Goal: Information Seeking & Learning: Check status

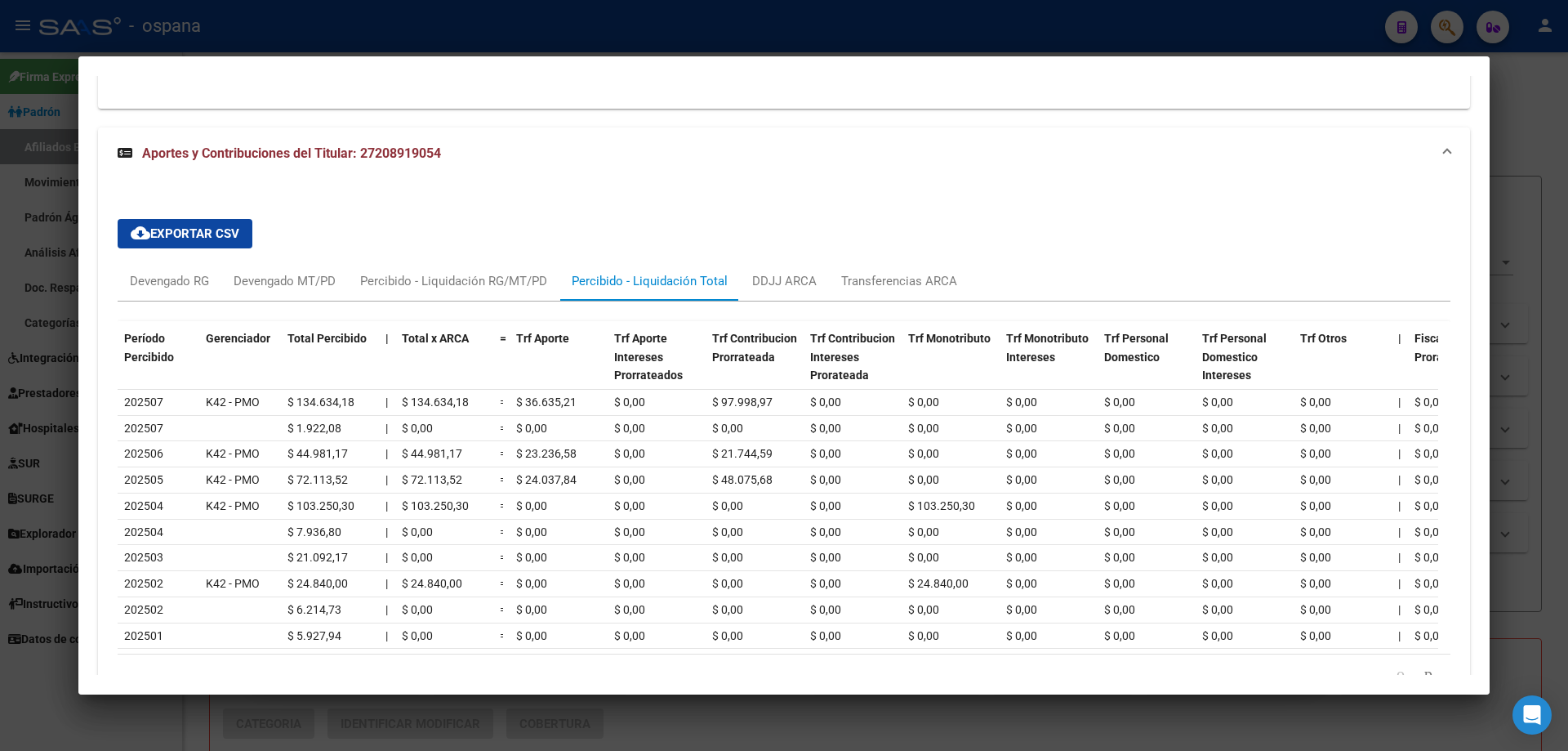
scroll to position [1321, 0]
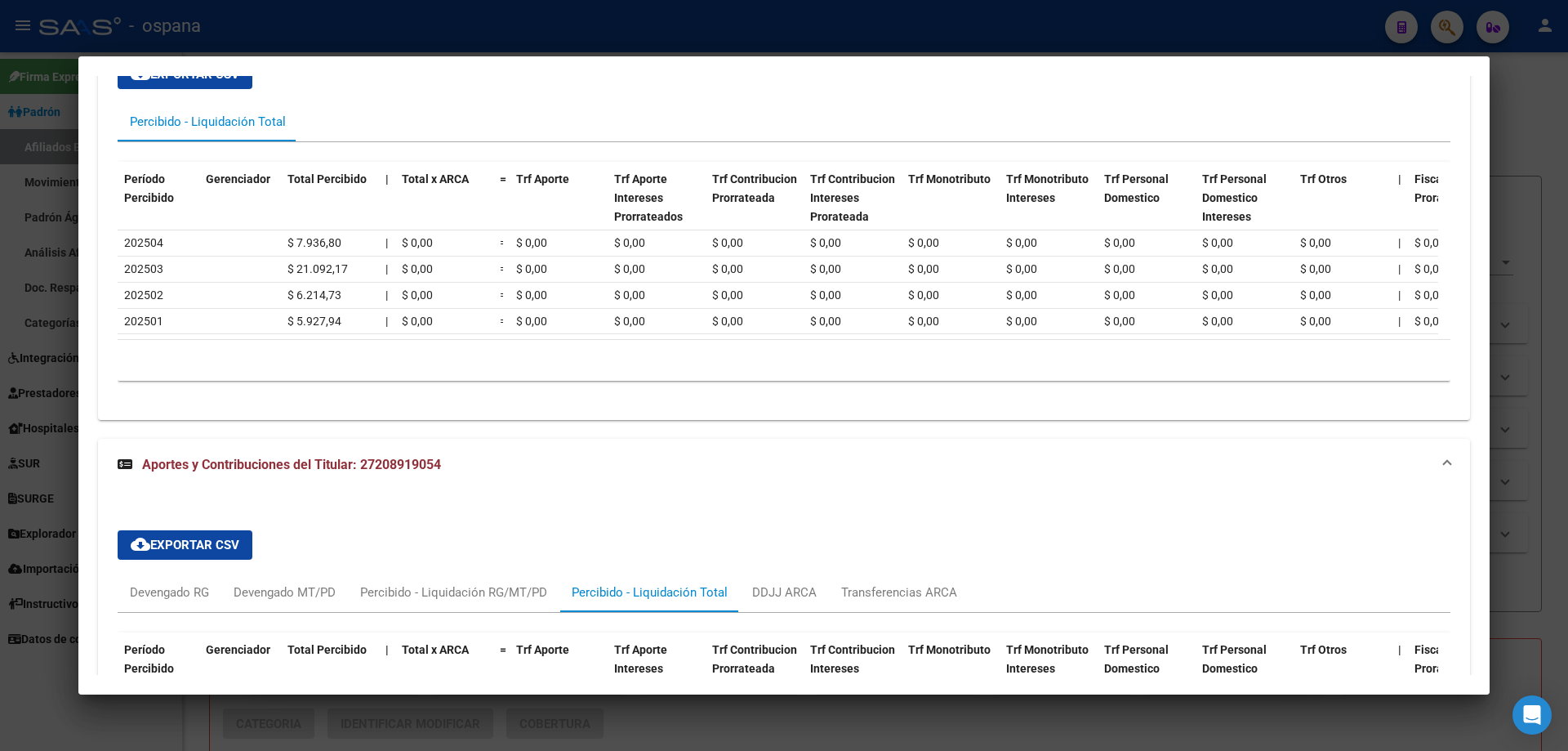
click at [0, 273] on div at bounding box center [784, 375] width 1568 height 751
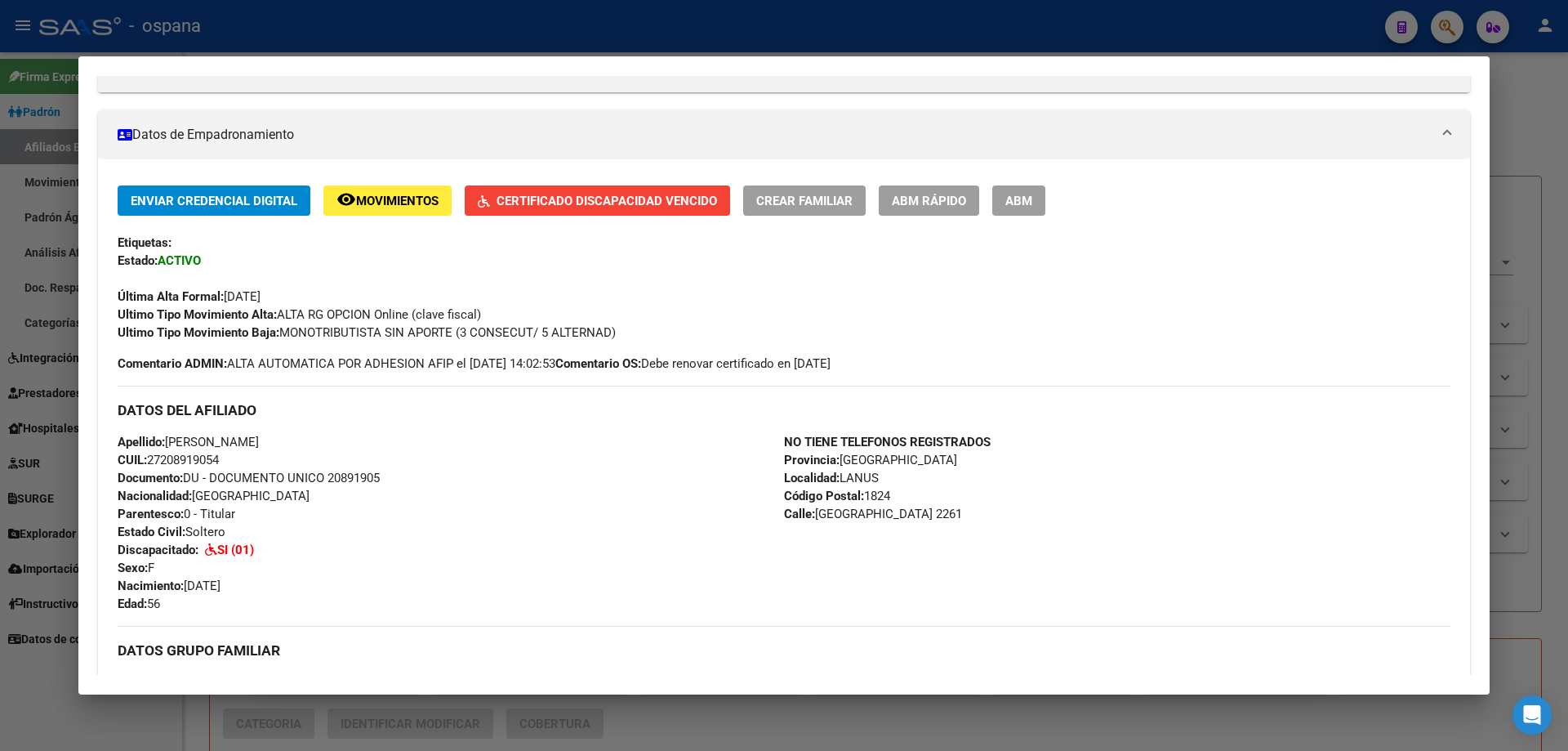
scroll to position [245, 0]
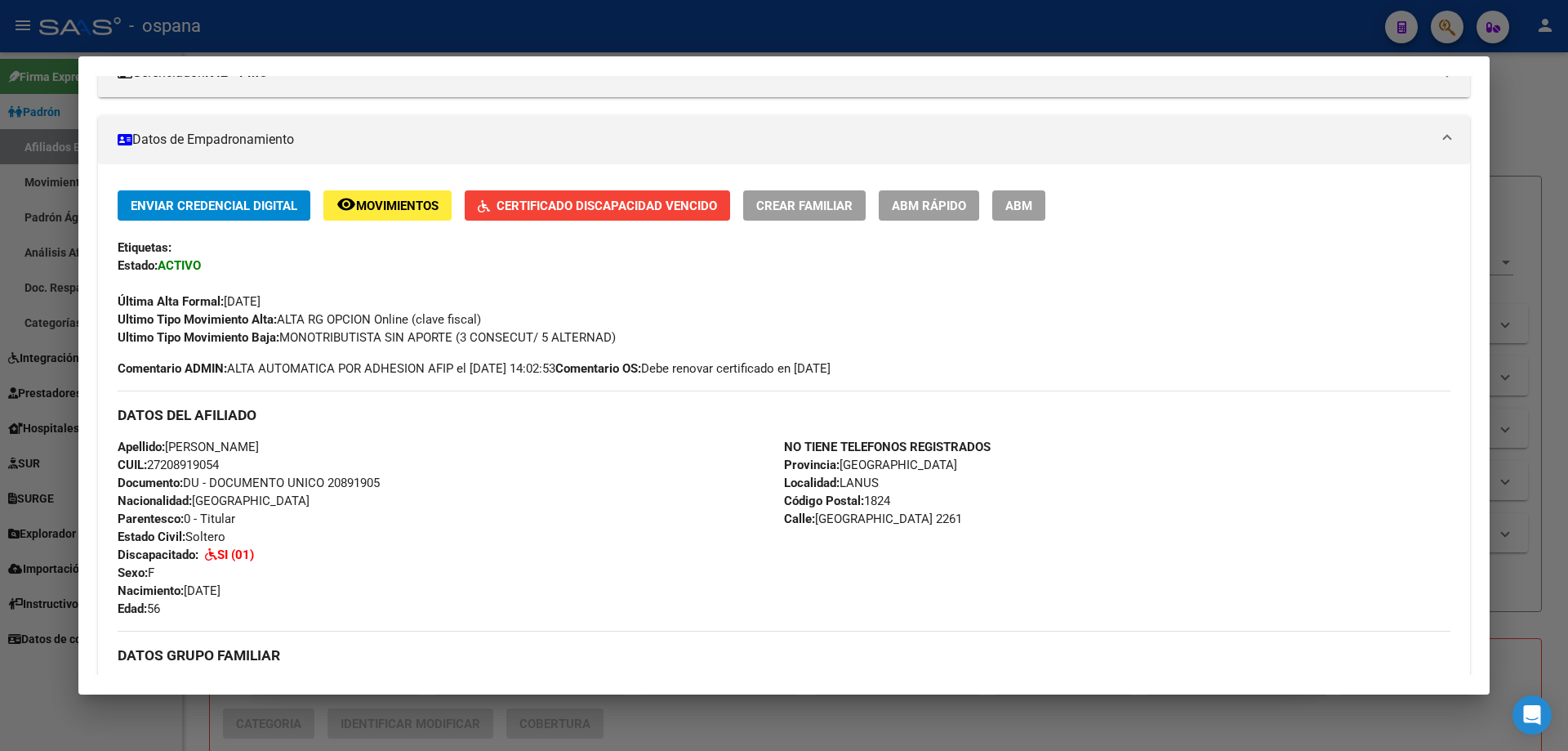
drag, startPoint x: 9, startPoint y: 233, endPoint x: 84, endPoint y: 179, distance: 92.4
click at [9, 232] on div at bounding box center [784, 375] width 1568 height 751
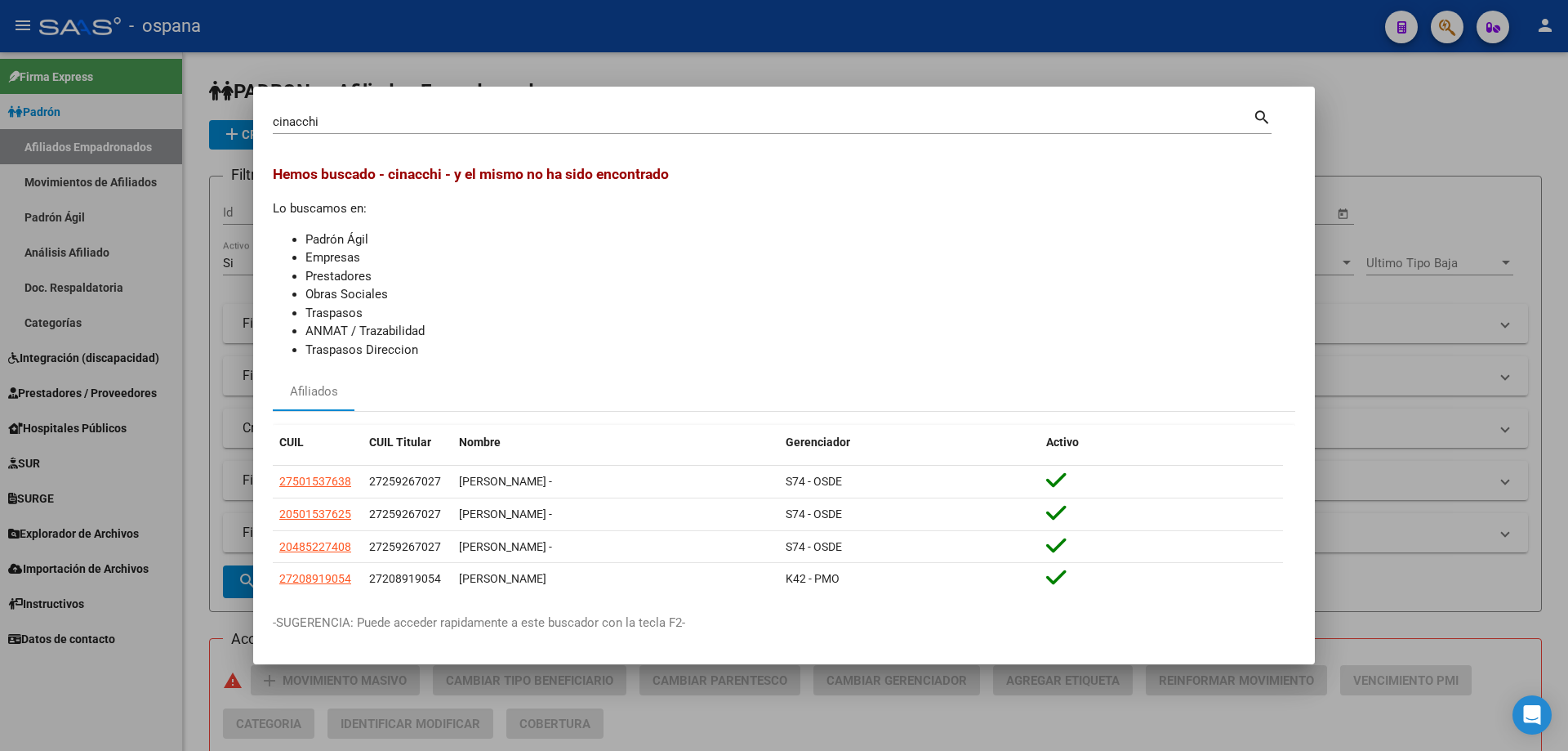
drag, startPoint x: 351, startPoint y: 130, endPoint x: 326, endPoint y: 111, distance: 31.4
click at [326, 111] on div "cinacchi Buscar (apellido, dni, cuil, [PERSON_NAME], cuit, obra social)" at bounding box center [762, 121] width 980 height 25
drag, startPoint x: 335, startPoint y: 120, endPoint x: 55, endPoint y: 73, distance: 283.9
click at [55, 73] on div "cinacchi Buscar (apellido, dni, cuil, nro traspaso, cuit, obra social) search H…" at bounding box center [784, 375] width 1568 height 751
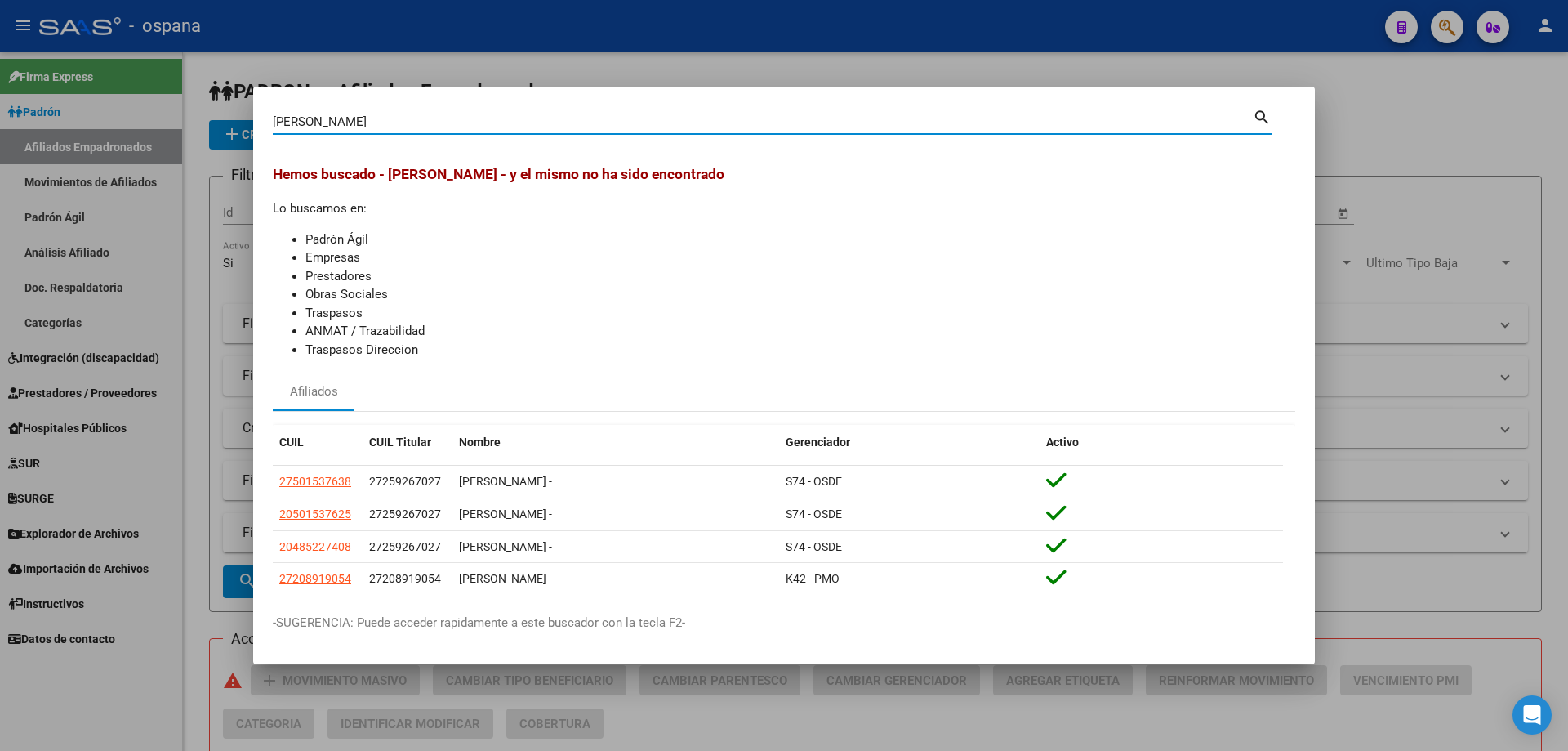
type input "[PERSON_NAME]"
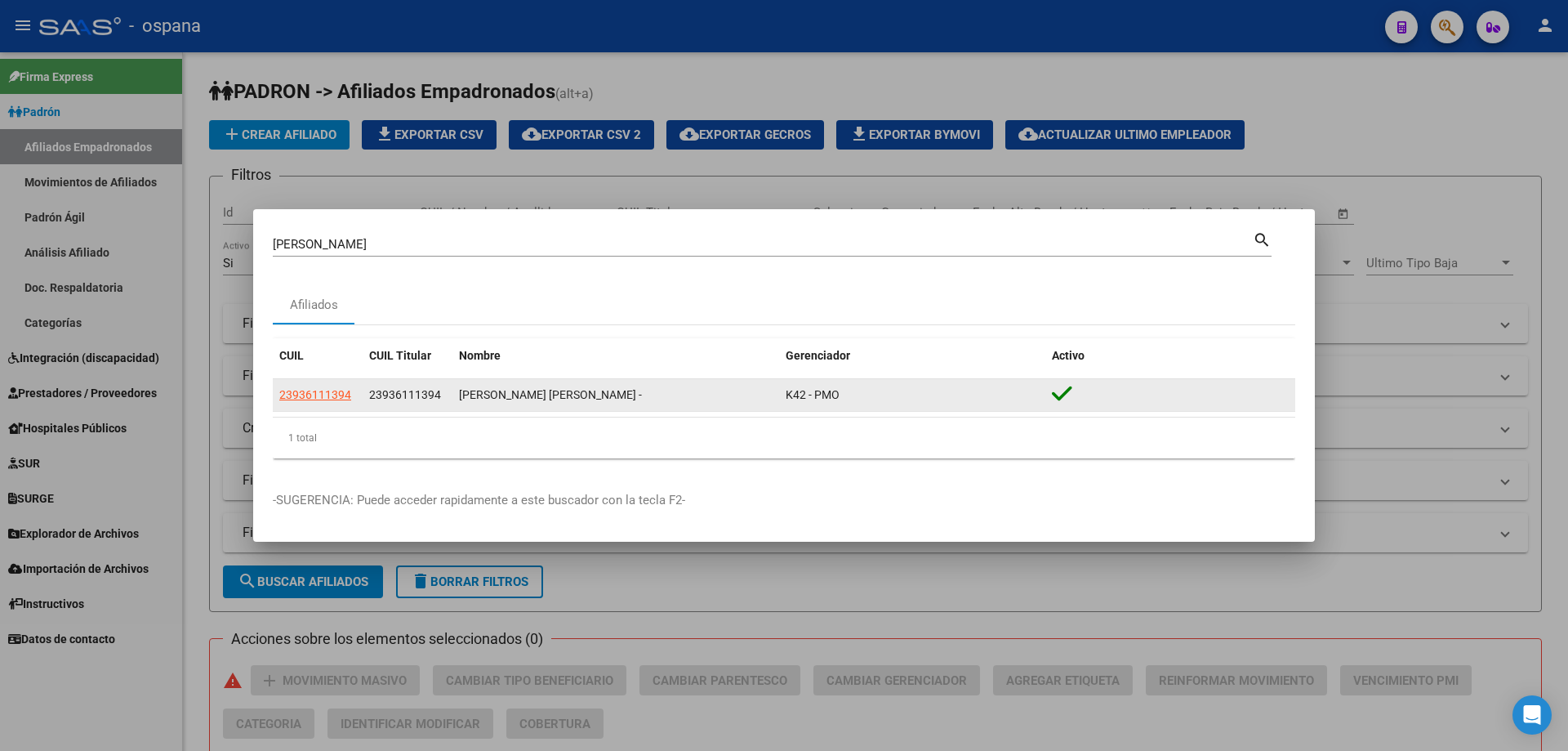
click at [333, 402] on app-link-go-to "23936111394" at bounding box center [315, 395] width 72 height 19
click at [336, 395] on span "23936111394" at bounding box center [315, 394] width 72 height 13
type textarea "23936111394"
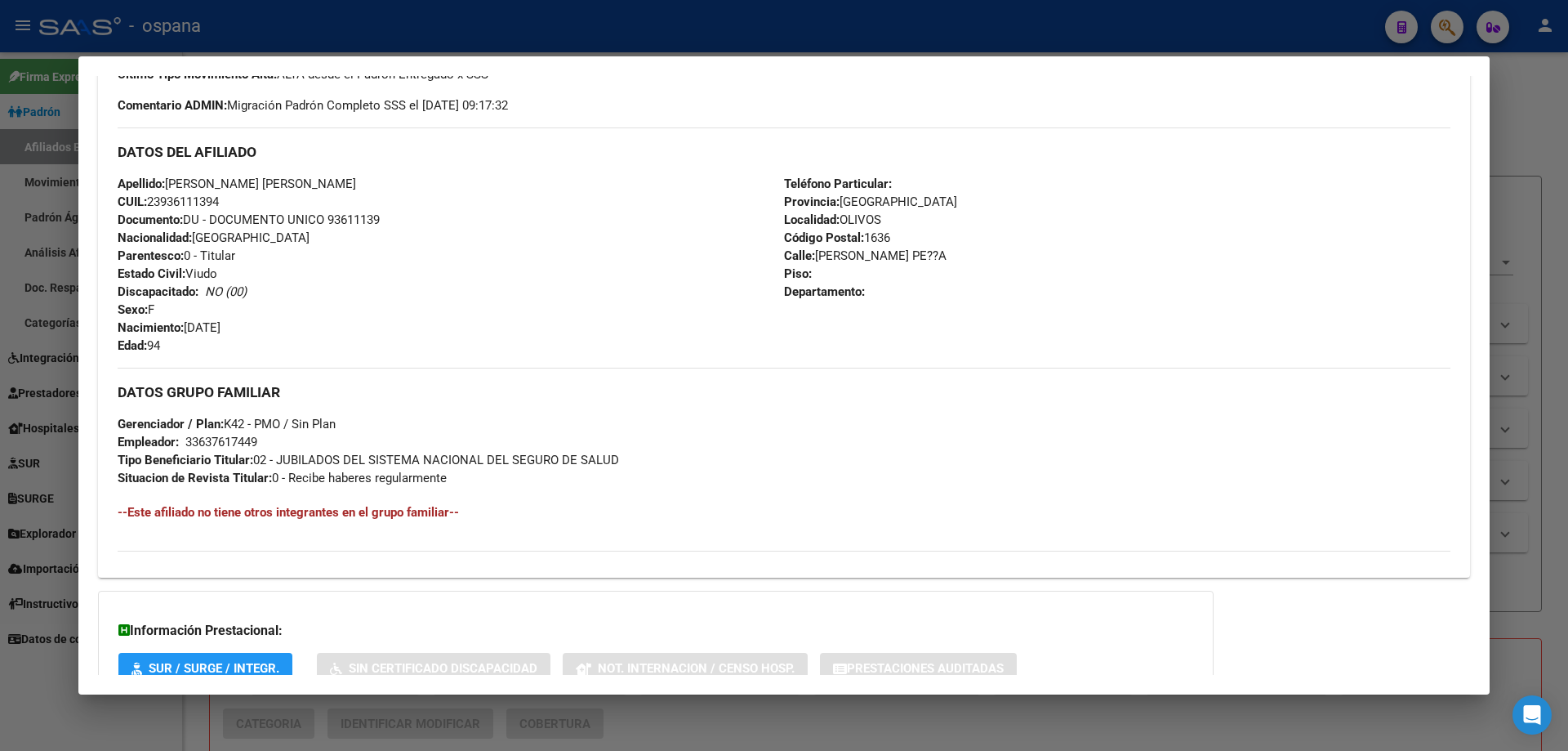
scroll to position [607, 0]
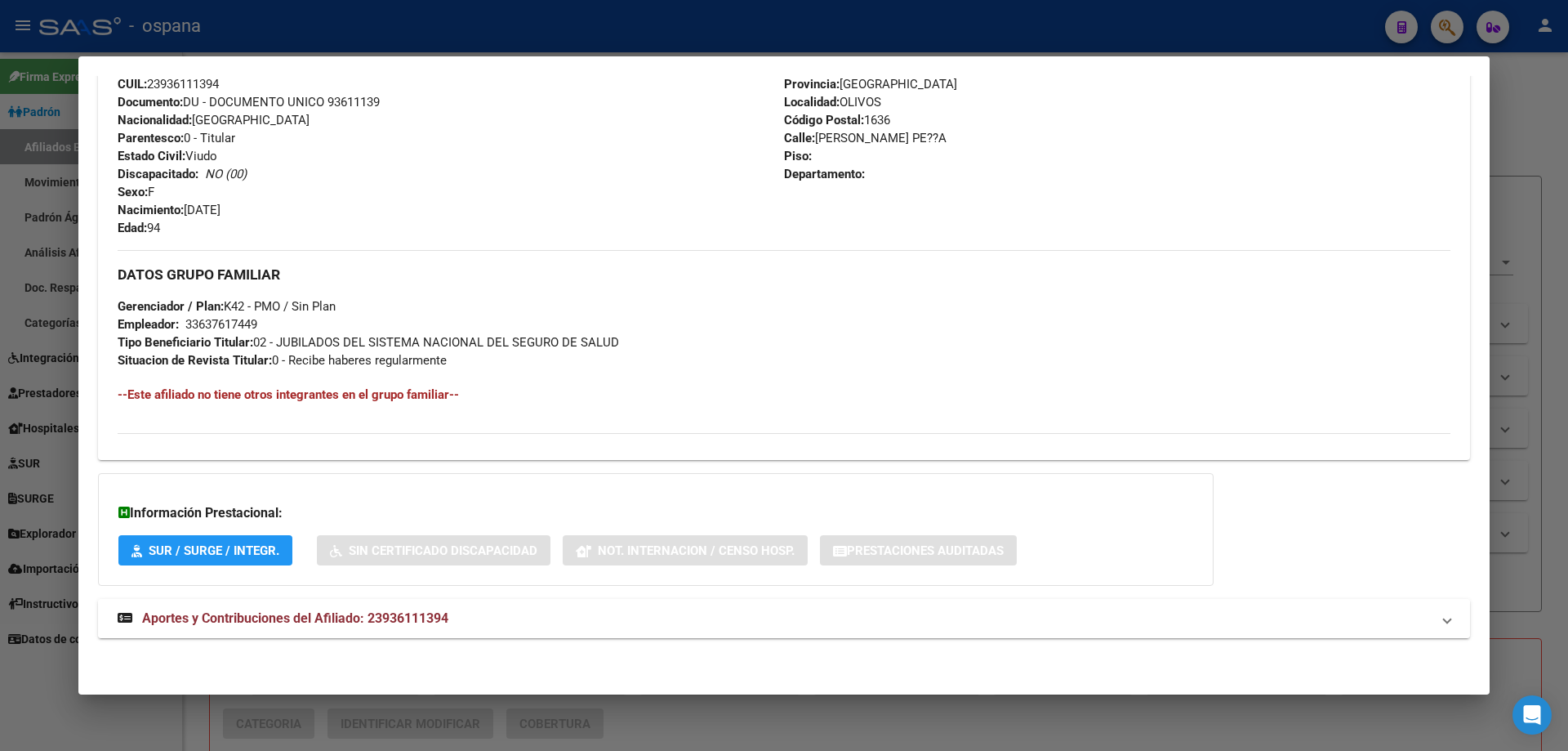
click at [422, 620] on span "Aportes y Contribuciones del Afiliado: 23936111394" at bounding box center [295, 618] width 307 height 15
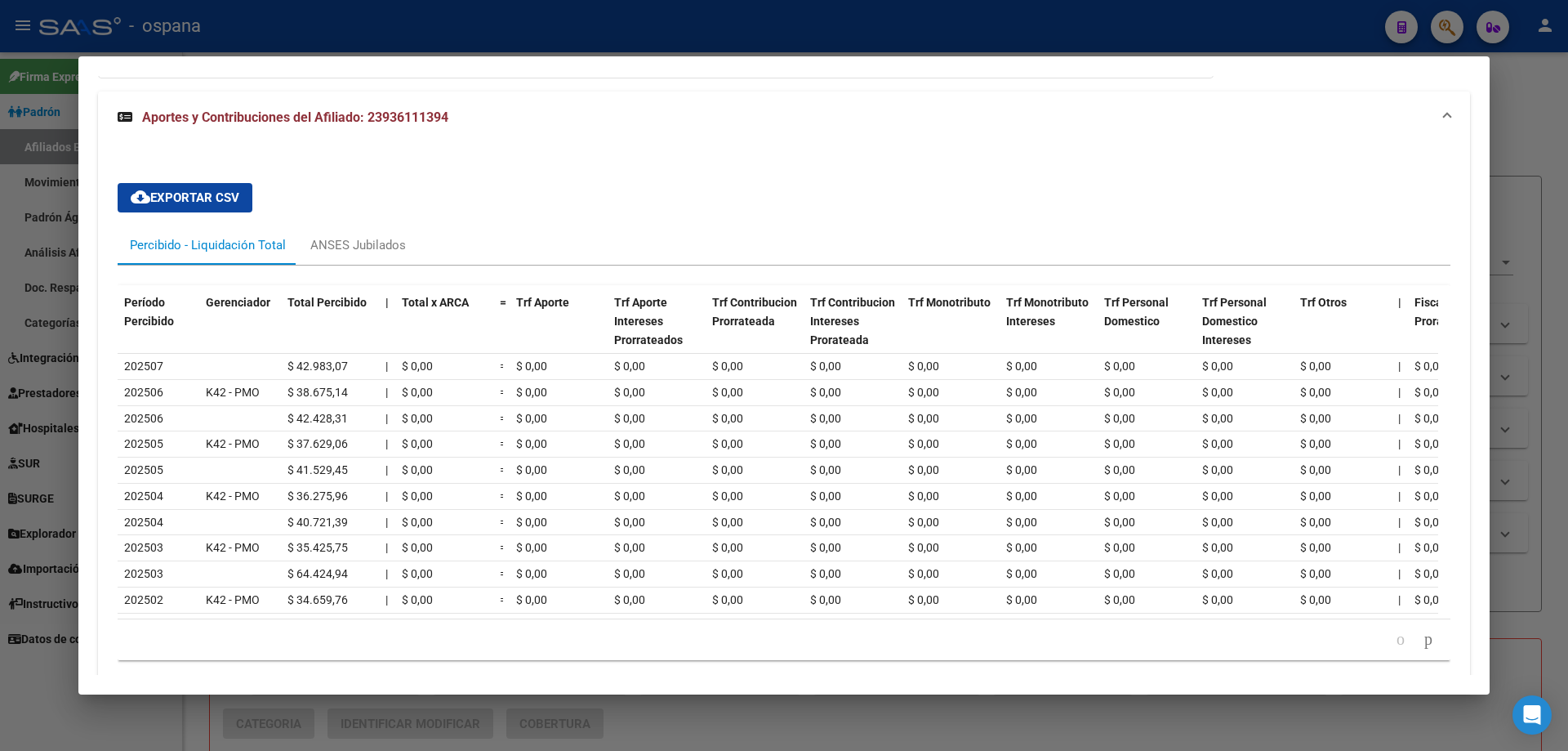
scroll to position [1135, 0]
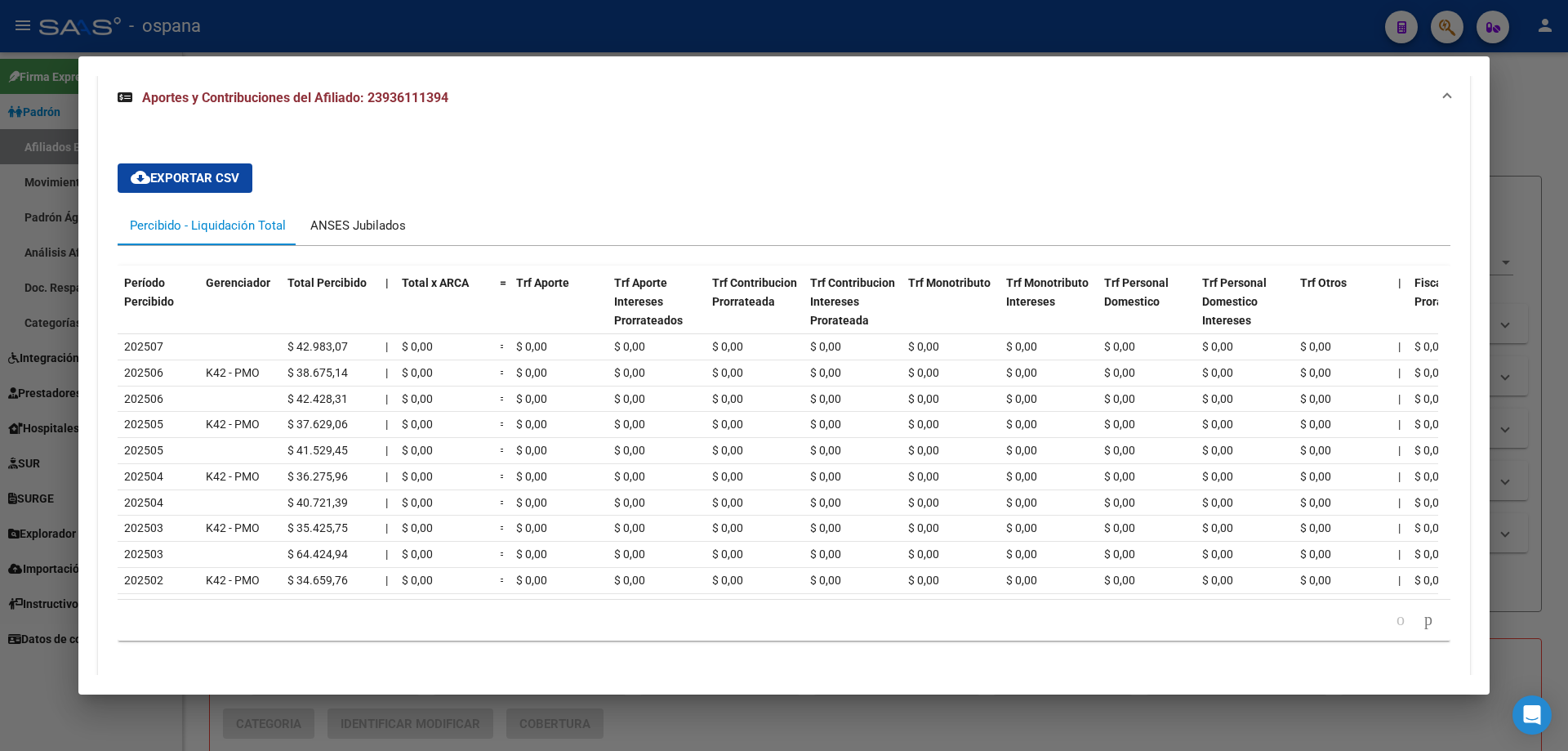
click at [362, 228] on div "ANSES Jubilados" at bounding box center [358, 225] width 96 height 18
